Goal: Navigation & Orientation: Go to known website

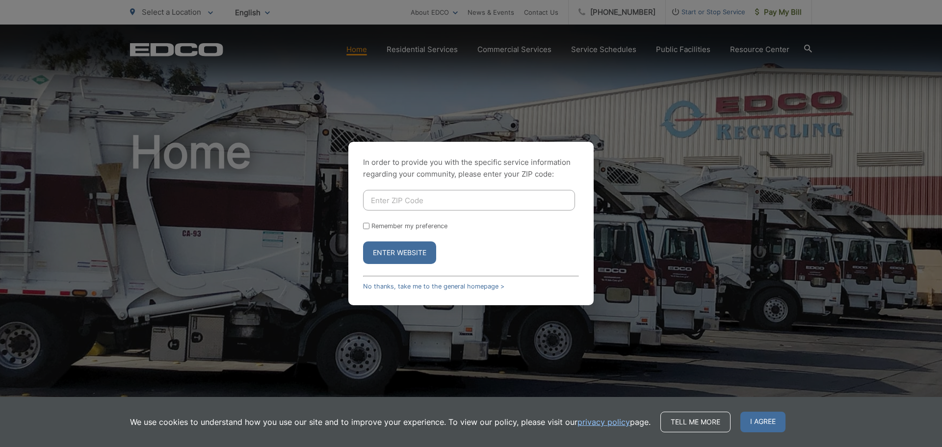
click at [418, 197] on input "Enter ZIP Code" at bounding box center [469, 200] width 212 height 21
type input "37138"
click at [367, 226] on input "Remember my preference" at bounding box center [366, 226] width 6 height 6
checkbox input "true"
click at [404, 200] on input "Enter ZIP Code" at bounding box center [469, 200] width 212 height 21
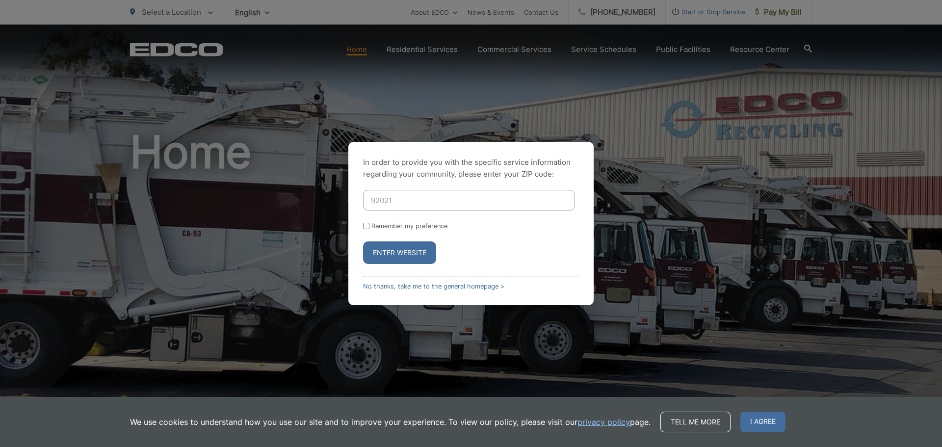
type input "92021"
click at [363, 241] on button "Enter Website" at bounding box center [399, 252] width 73 height 23
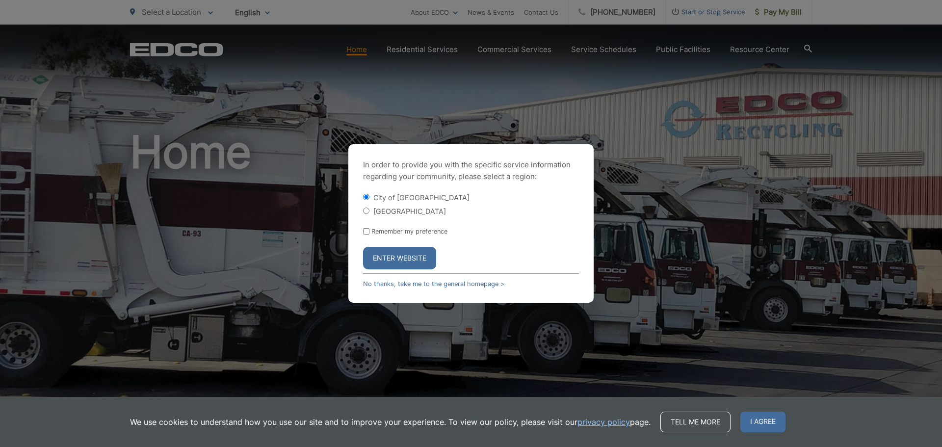
click at [412, 260] on button "Enter Website" at bounding box center [399, 258] width 73 height 23
